Goal: Find specific page/section: Find specific page/section

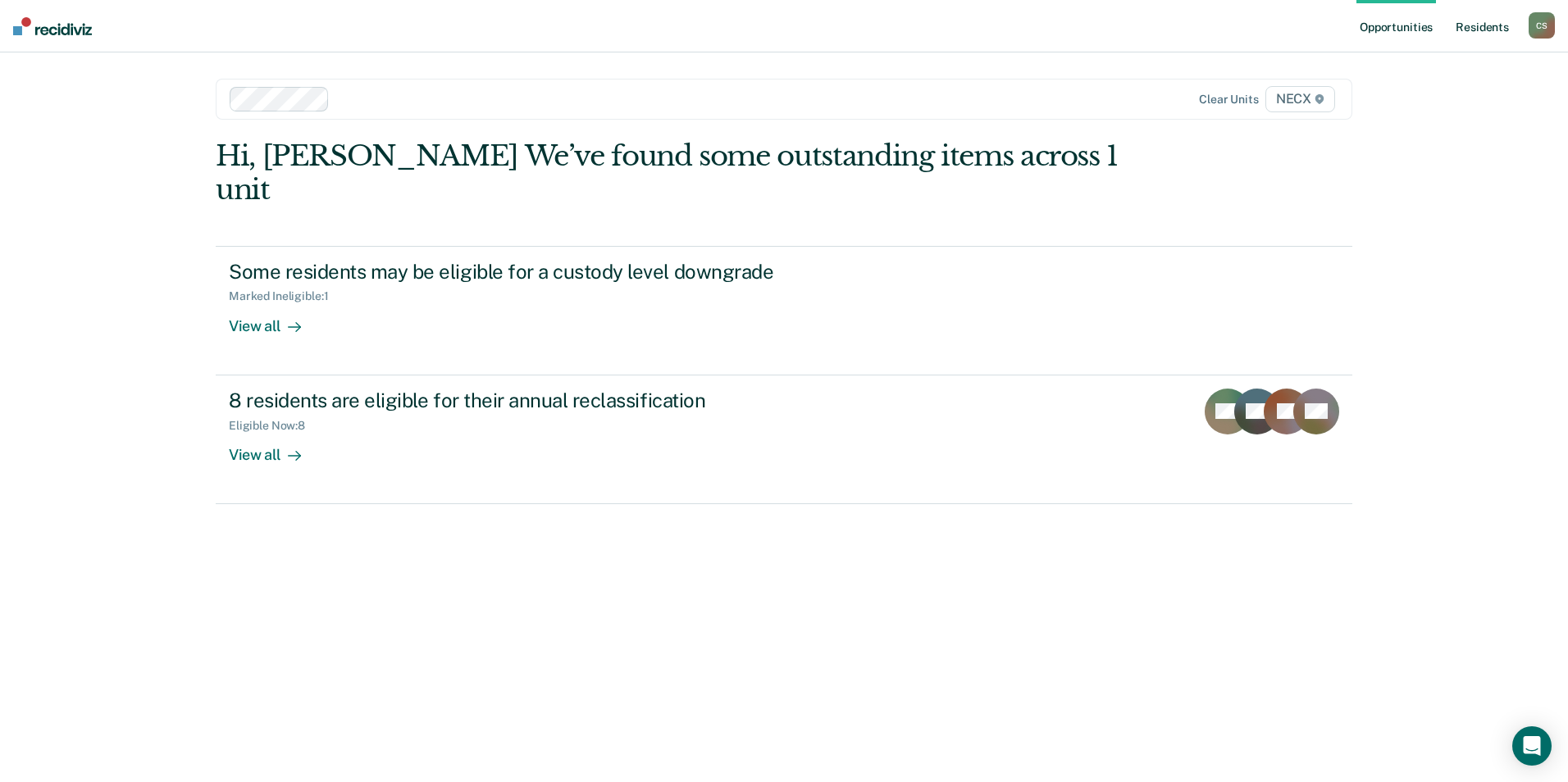
click at [1460, 24] on link "Resident s" at bounding box center [1482, 26] width 60 height 52
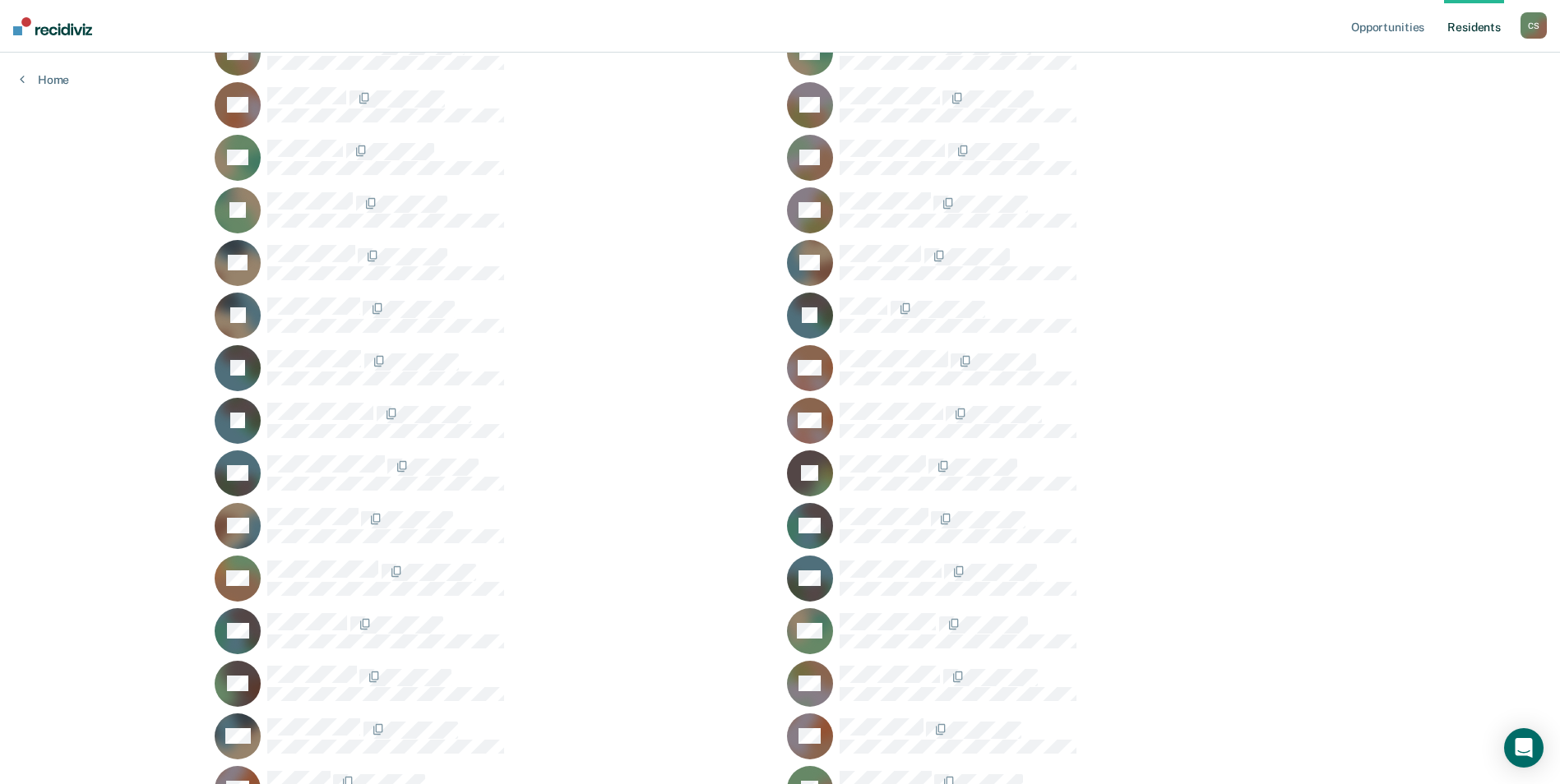
scroll to position [987, 0]
